Goal: Information Seeking & Learning: Learn about a topic

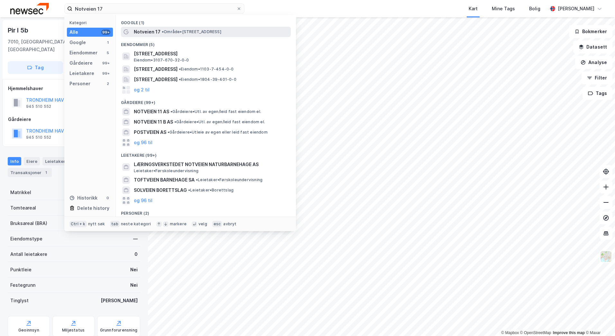
type input "Notveien 17"
click at [145, 33] on span "Notveien 17" at bounding box center [147, 32] width 27 height 8
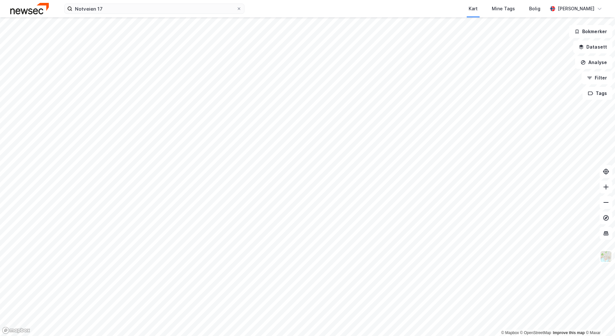
click at [111, 15] on div "Notveien 17 Kart Mine Tags [PERSON_NAME]" at bounding box center [307, 8] width 615 height 17
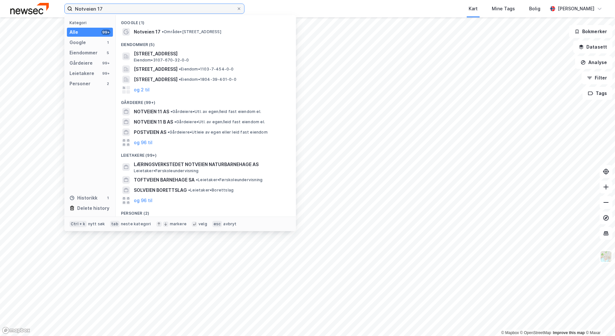
click at [110, 10] on input "Notveien 17" at bounding box center [154, 9] width 164 height 10
click at [95, 52] on div "Eiendommer" at bounding box center [83, 53] width 28 height 8
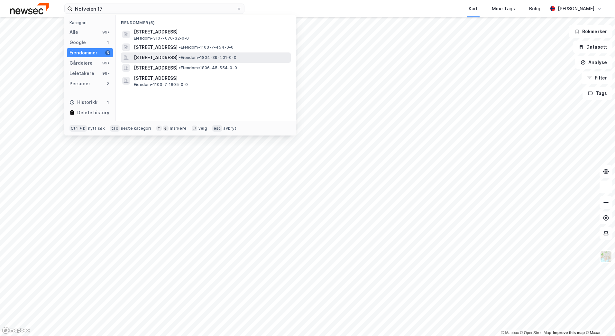
click at [177, 59] on span "[STREET_ADDRESS]" at bounding box center [156, 58] width 44 height 8
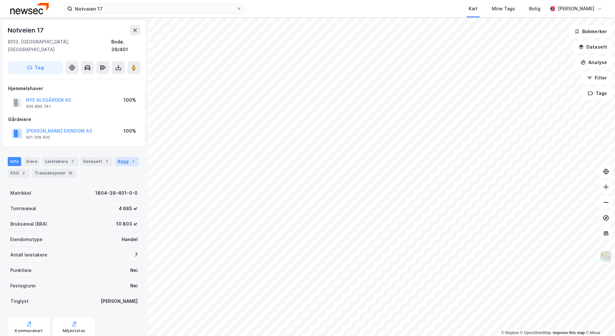
click at [121, 157] on div "Bygg 1" at bounding box center [127, 161] width 24 height 9
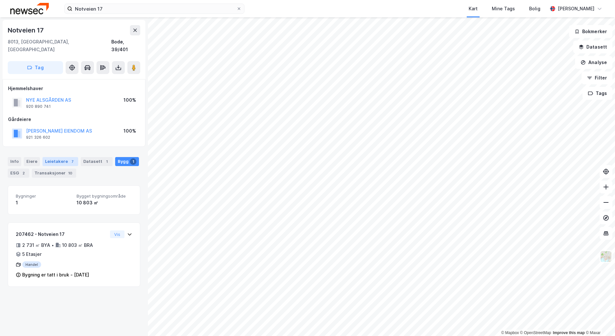
click at [62, 157] on div "Leietakere 7" at bounding box center [60, 161] width 36 height 9
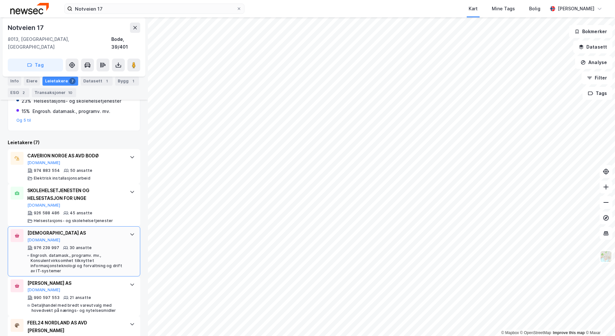
scroll to position [193, 0]
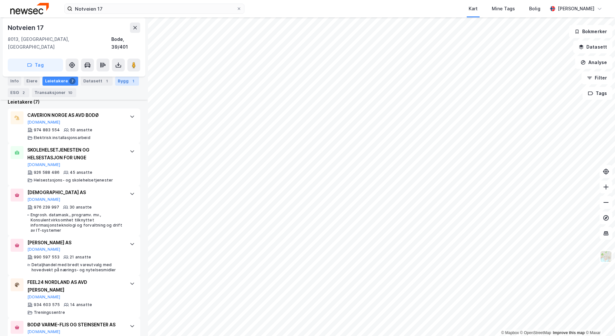
click at [130, 82] on div "1" at bounding box center [133, 81] width 6 height 6
